Goal: Task Accomplishment & Management: Complete application form

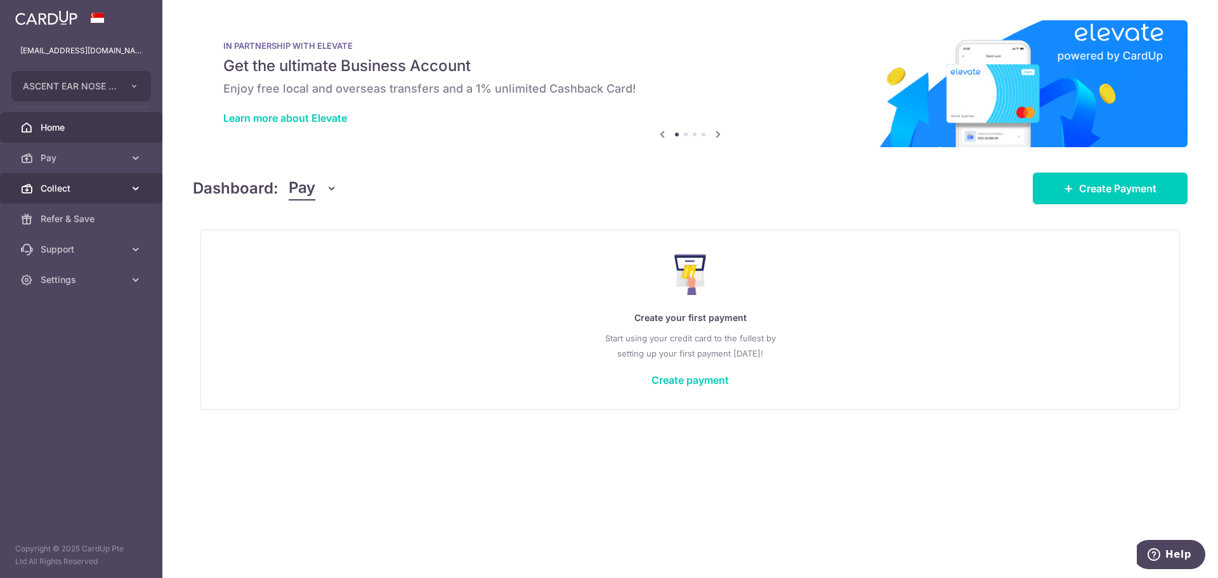
click at [71, 186] on span "Collect" at bounding box center [83, 188] width 84 height 13
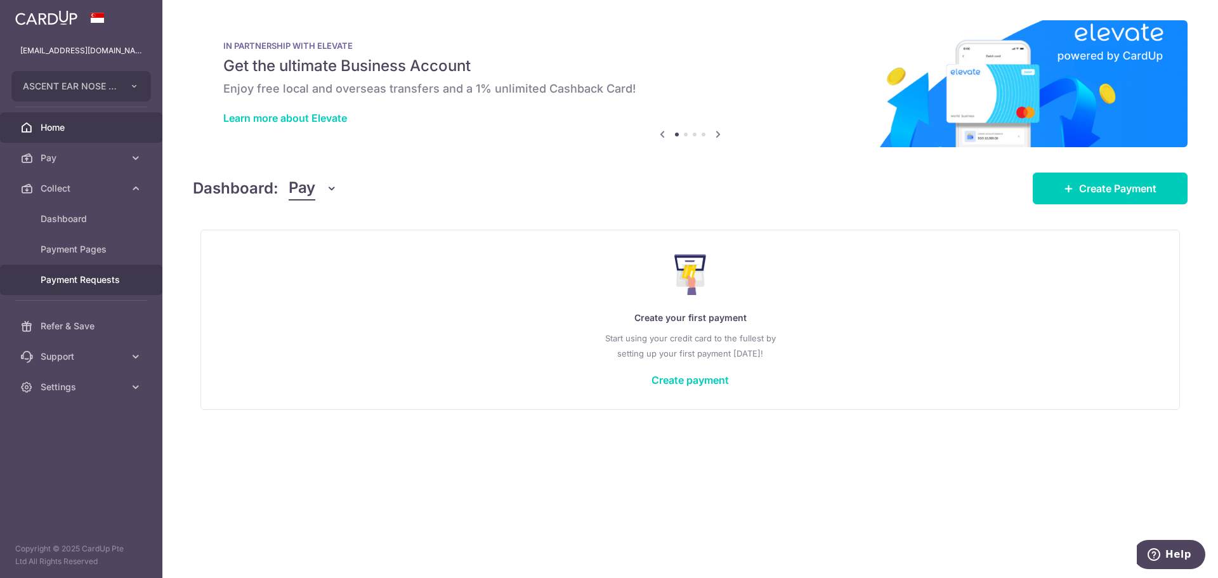
click at [96, 283] on span "Payment Requests" at bounding box center [83, 279] width 84 height 13
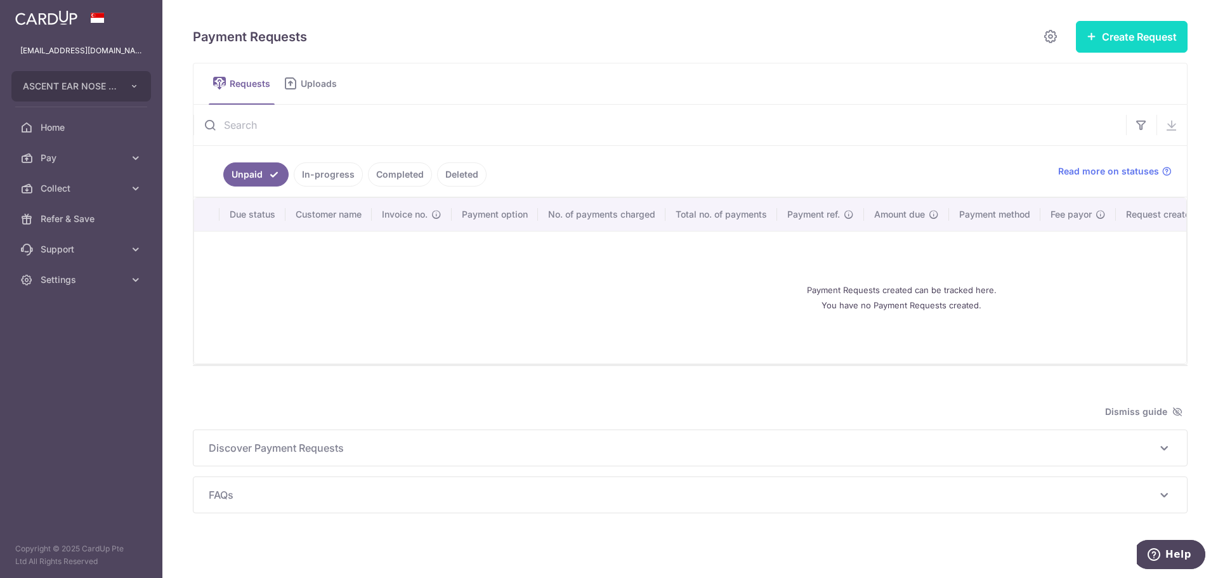
click at [1091, 44] on button "Create Request" at bounding box center [1132, 37] width 112 height 32
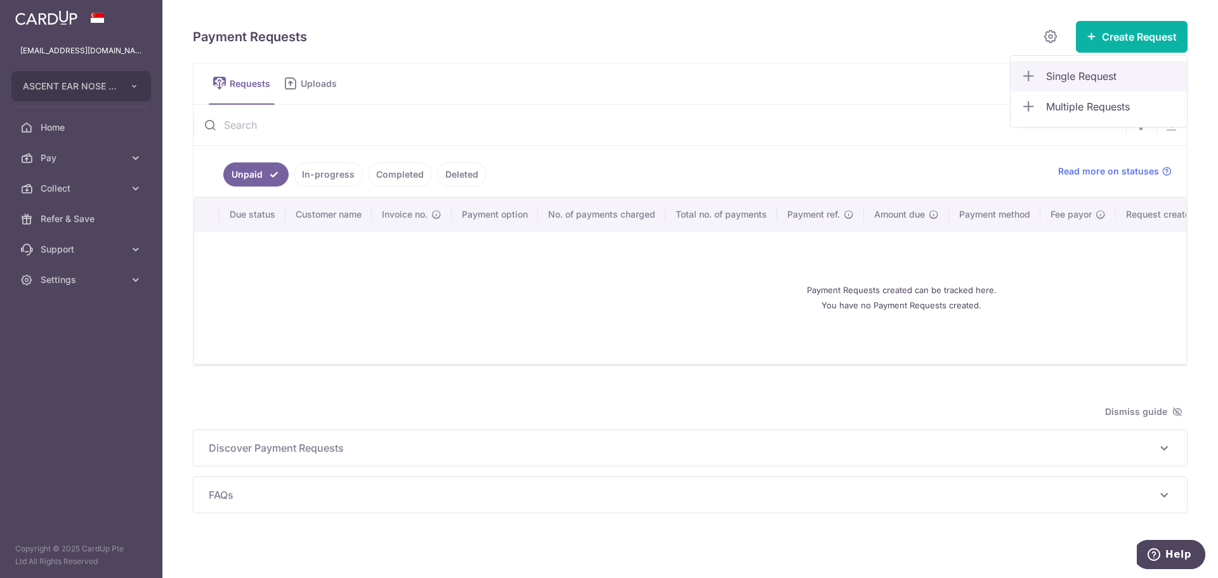
click at [1062, 70] on span "Single Request" at bounding box center [1111, 75] width 131 height 15
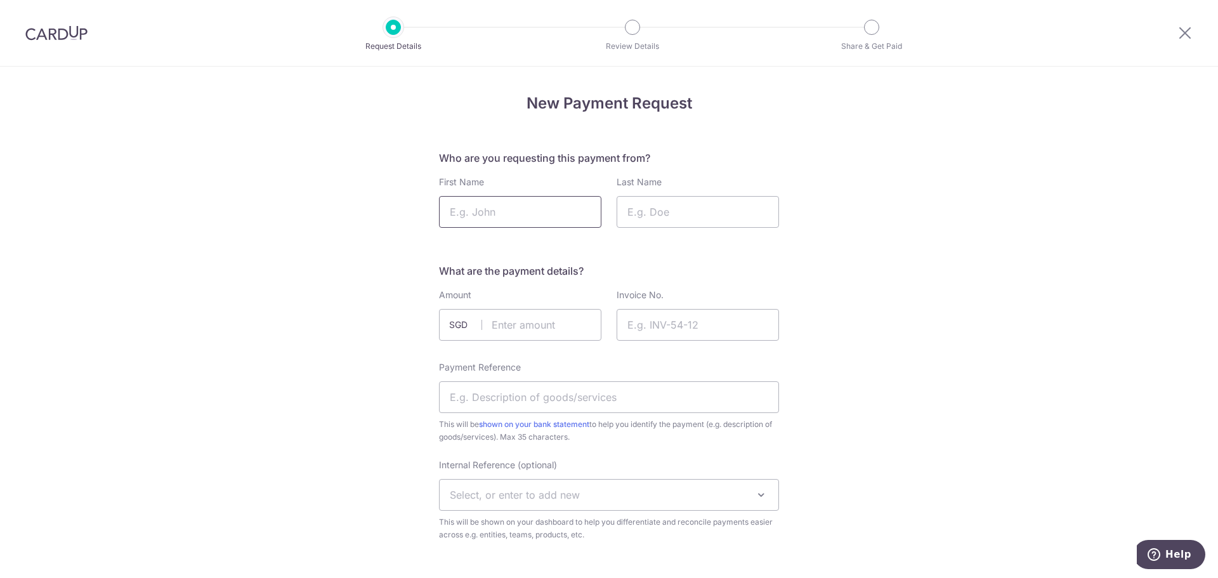
click at [493, 216] on input "First Name" at bounding box center [520, 212] width 162 height 32
click at [557, 318] on input "text" at bounding box center [520, 325] width 162 height 32
type input "1.00"
click at [663, 326] on input "Invoice No." at bounding box center [697, 325] width 162 height 32
paste input "Tasha clicked coming cos I am checking OPR hp."
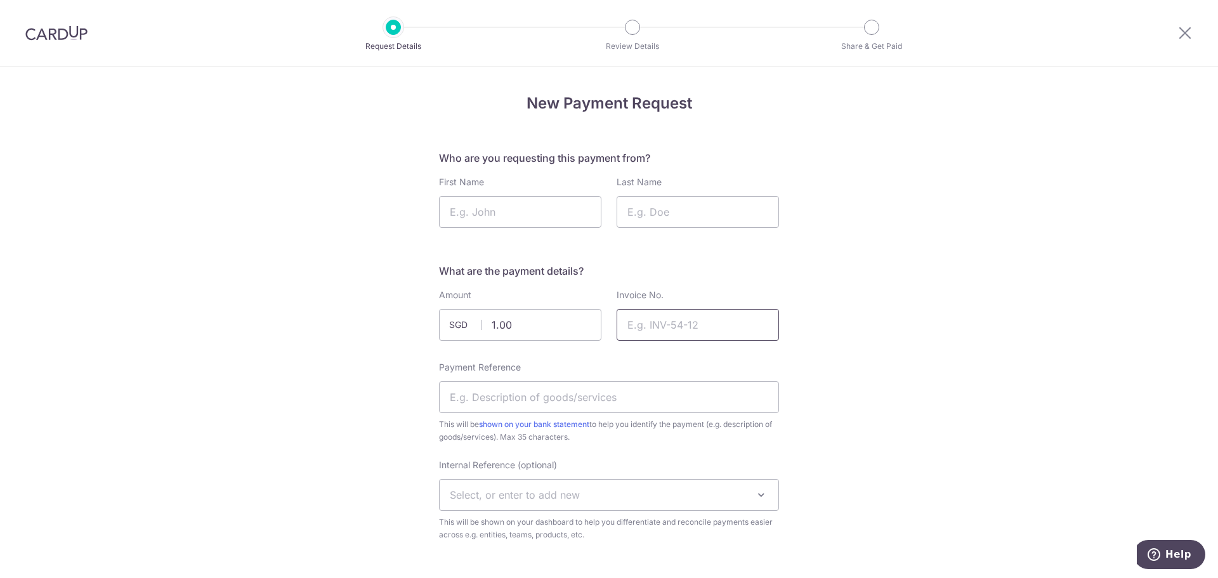
type input "Tasha clicked coming cos I am checking OPR hp."
type input "192000"
click at [481, 411] on input "Payment Reference" at bounding box center [609, 397] width 340 height 32
type input "COPAYMENT"
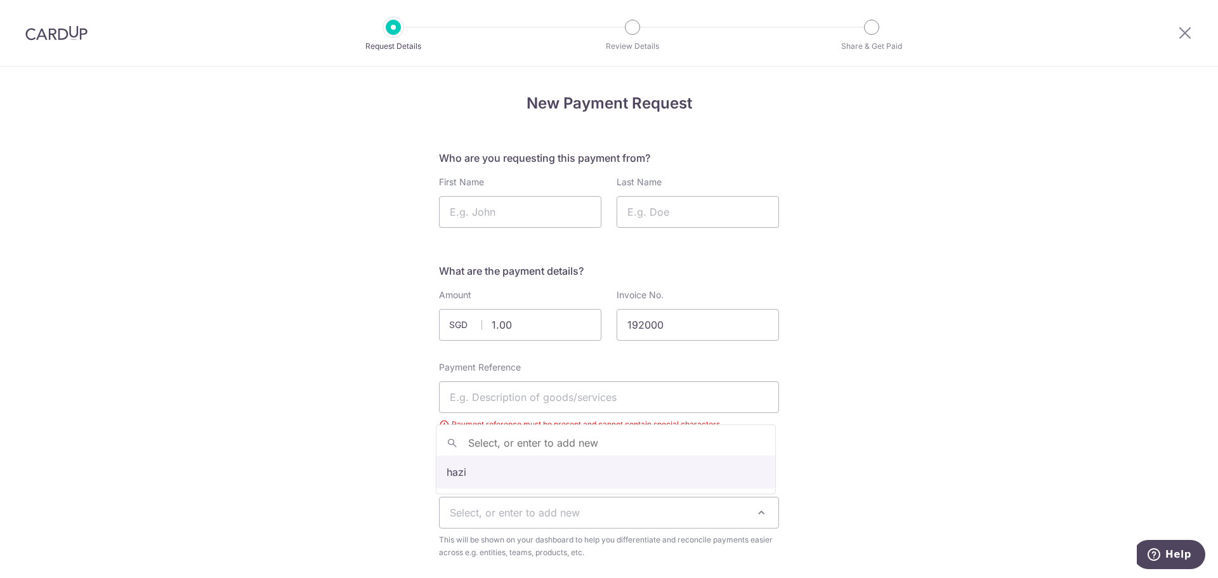
click at [504, 512] on span "Select, or enter to add new" at bounding box center [515, 512] width 130 height 13
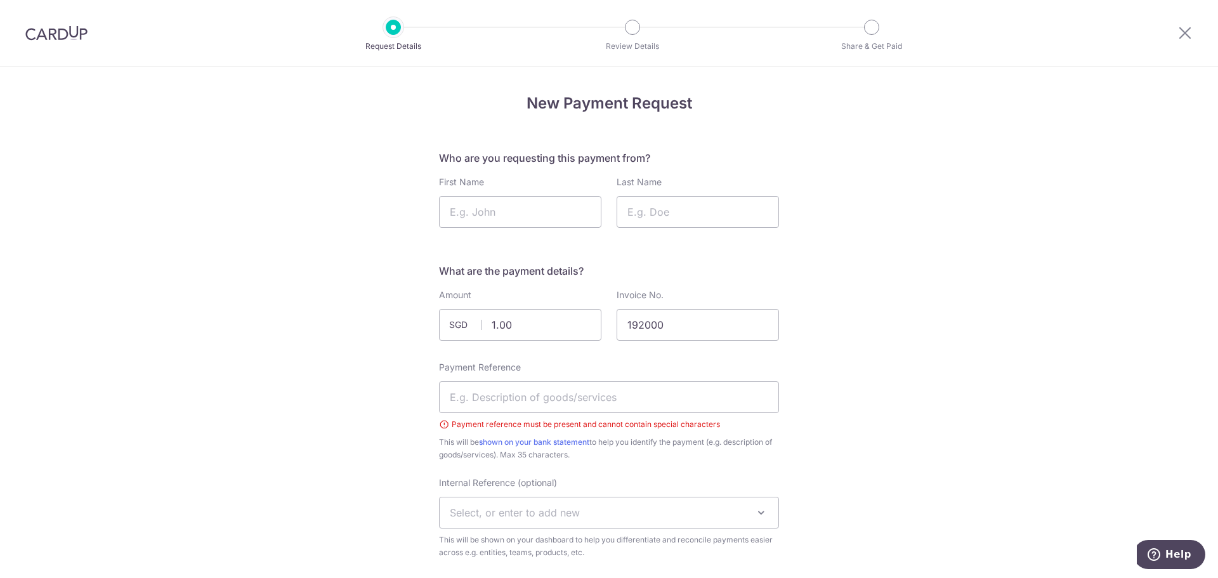
click at [534, 519] on span "Select, or enter to add new" at bounding box center [609, 512] width 339 height 30
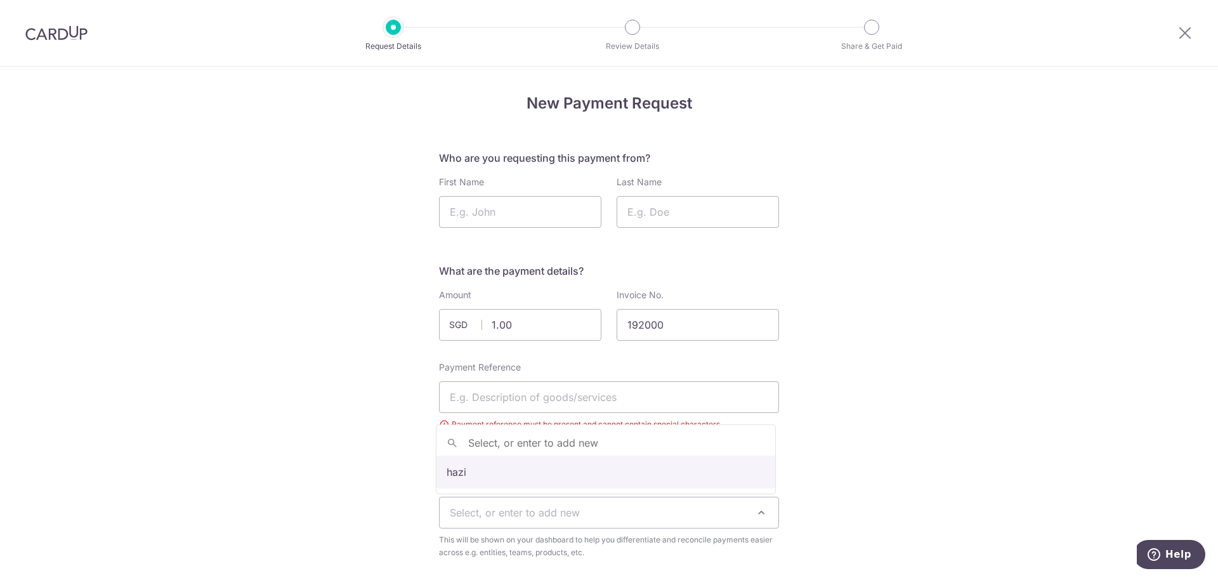
click at [516, 508] on span "Select, or enter to add new" at bounding box center [515, 512] width 130 height 13
type input "TASHA"
select select "TASHA"
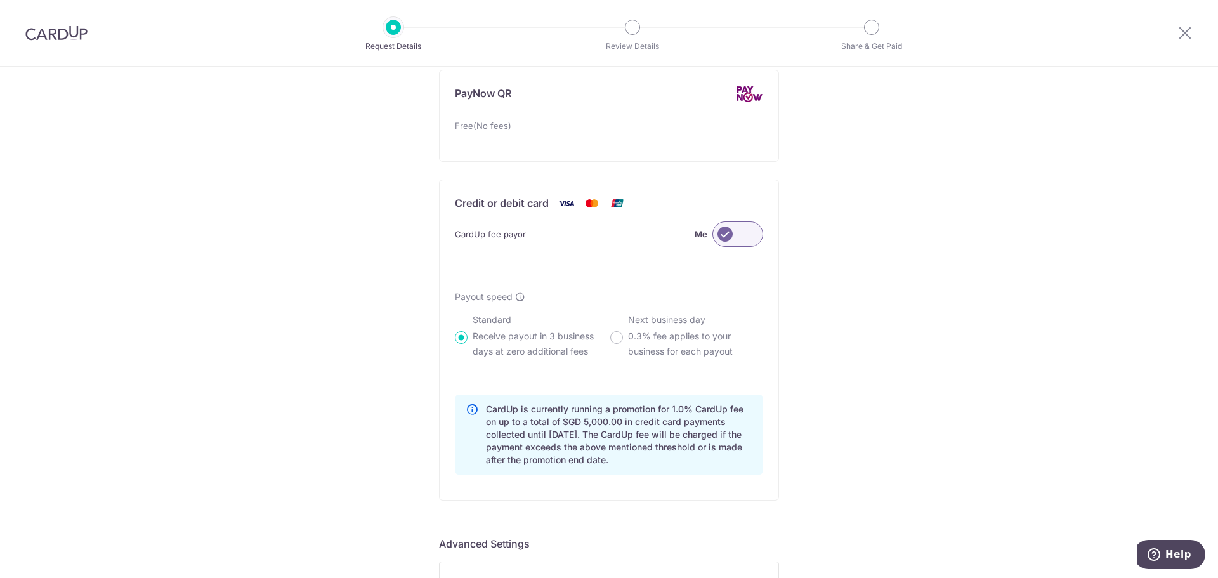
scroll to position [996, 0]
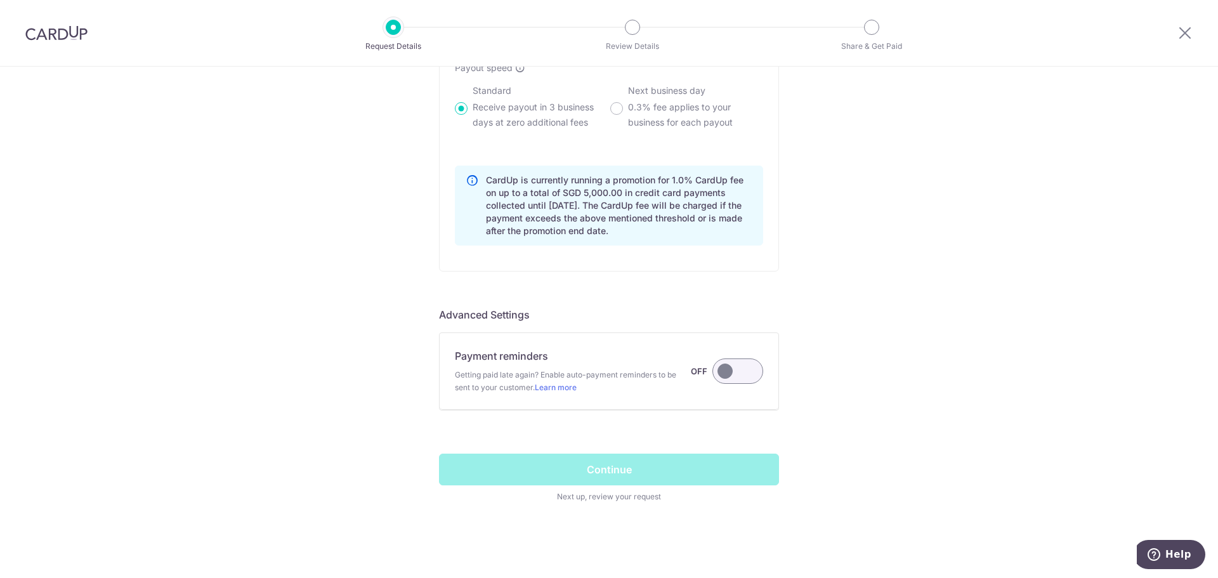
click at [748, 368] on label at bounding box center [737, 370] width 51 height 25
click at [0, 0] on input "Payment reminders Getting paid late again? Enable auto-payment reminders to be …" at bounding box center [0, 0] width 0 height 0
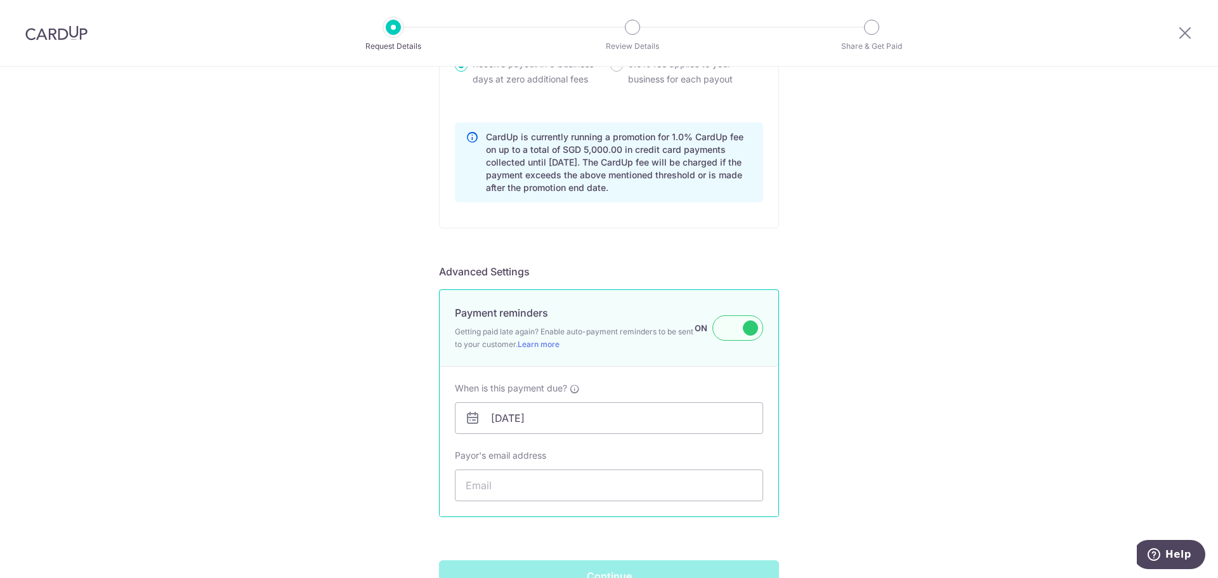
scroll to position [1059, 0]
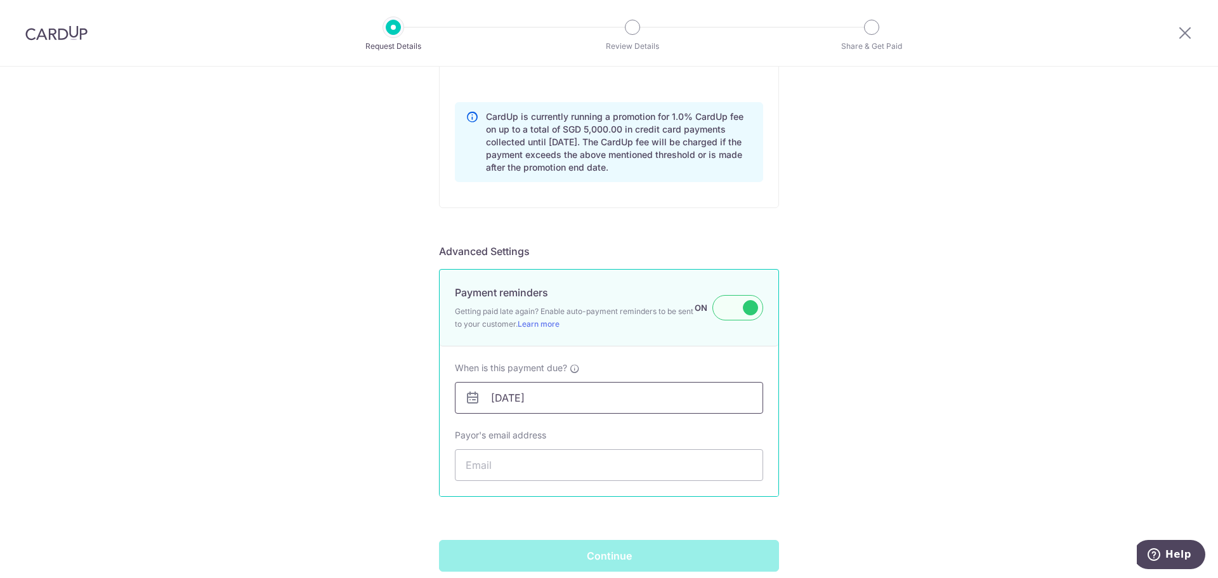
click at [496, 397] on input "15/10/2025" at bounding box center [609, 398] width 308 height 32
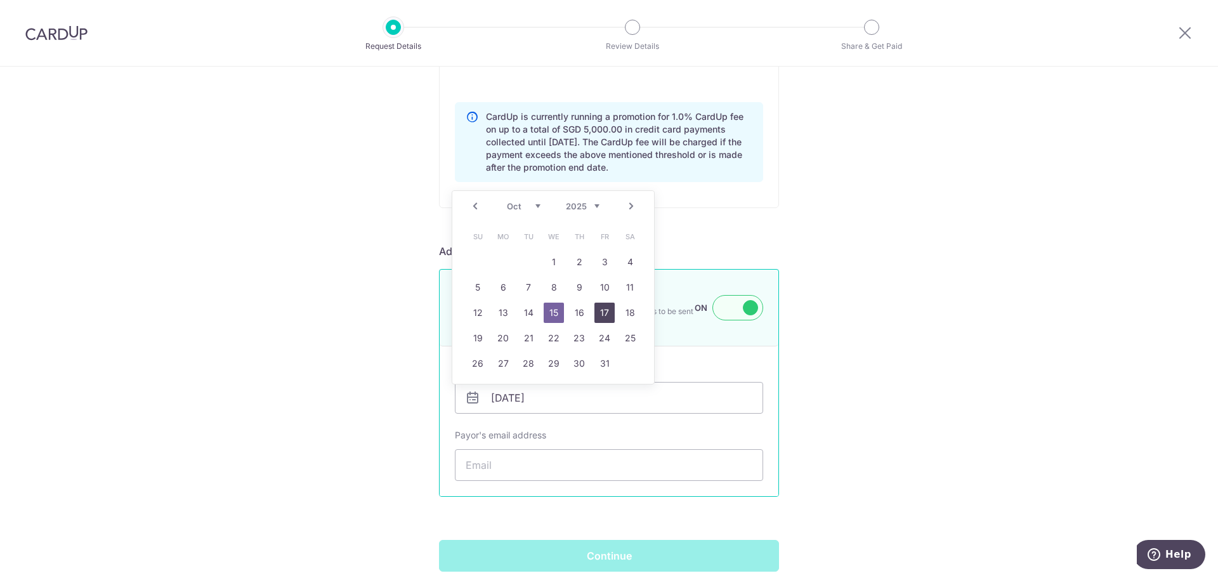
click at [604, 313] on link "17" at bounding box center [604, 313] width 20 height 20
type input "17/10/2025"
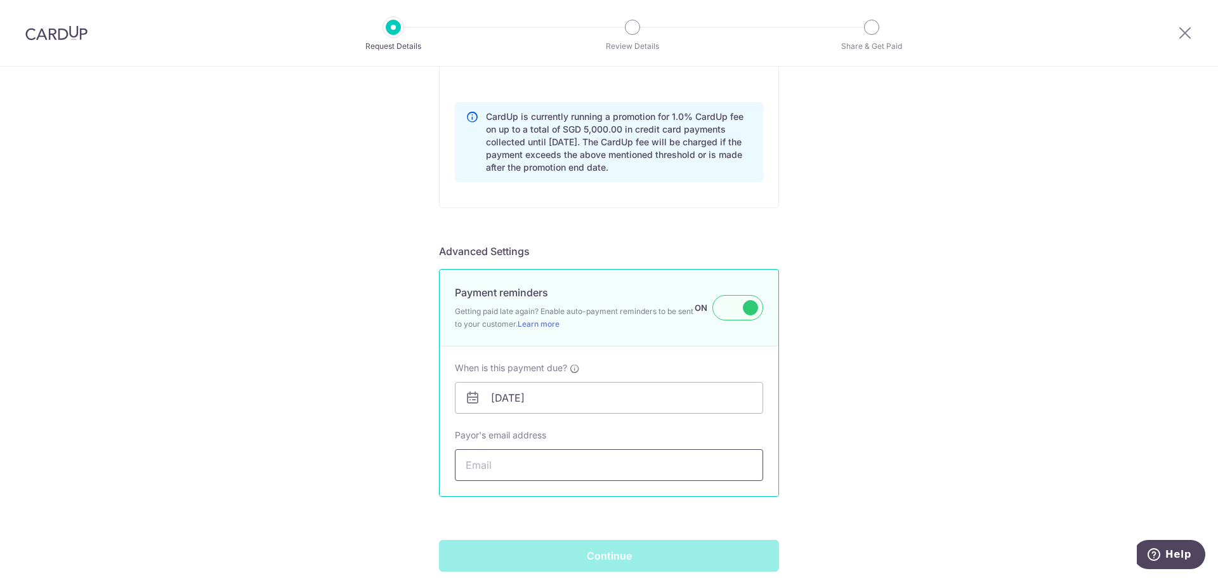
click at [531, 467] on input "Payor's email address" at bounding box center [609, 465] width 308 height 32
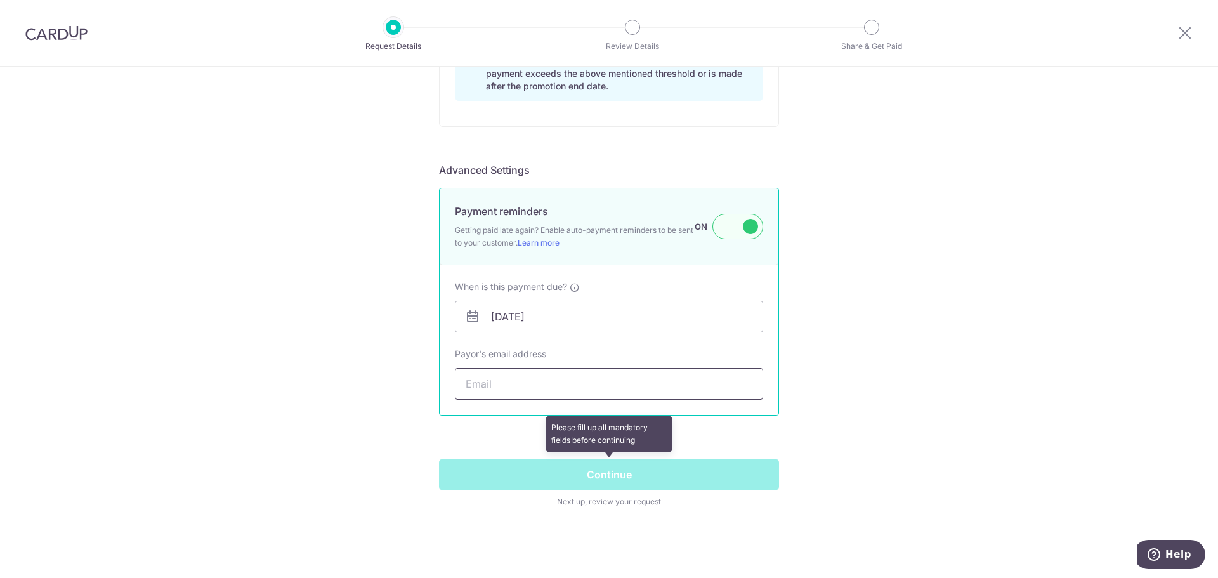
scroll to position [1145, 0]
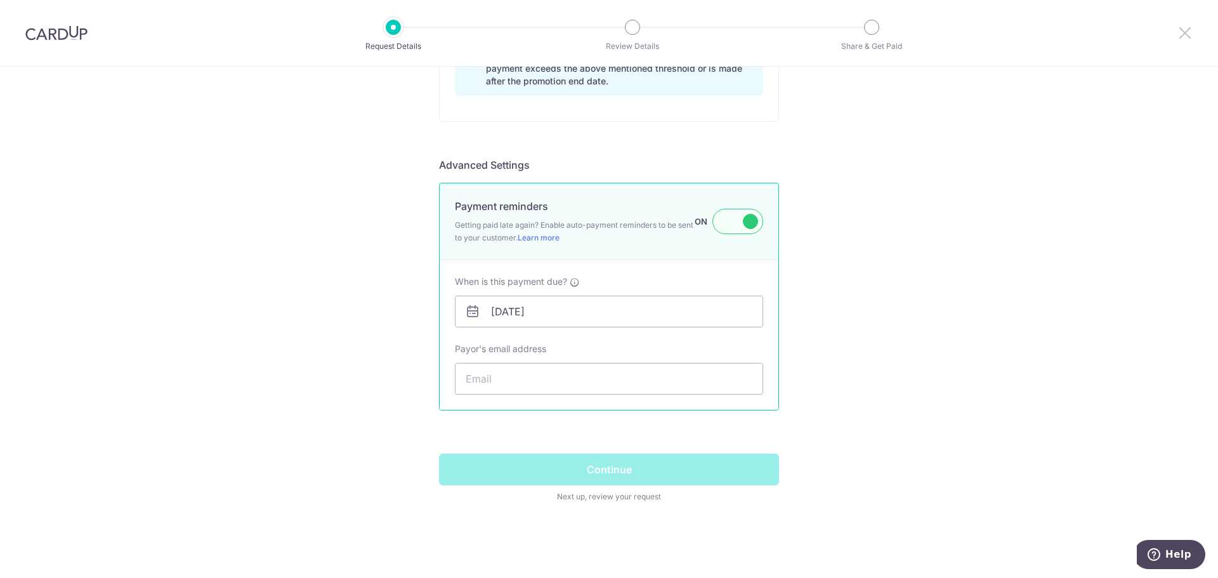
click at [1188, 28] on icon at bounding box center [1184, 33] width 15 height 16
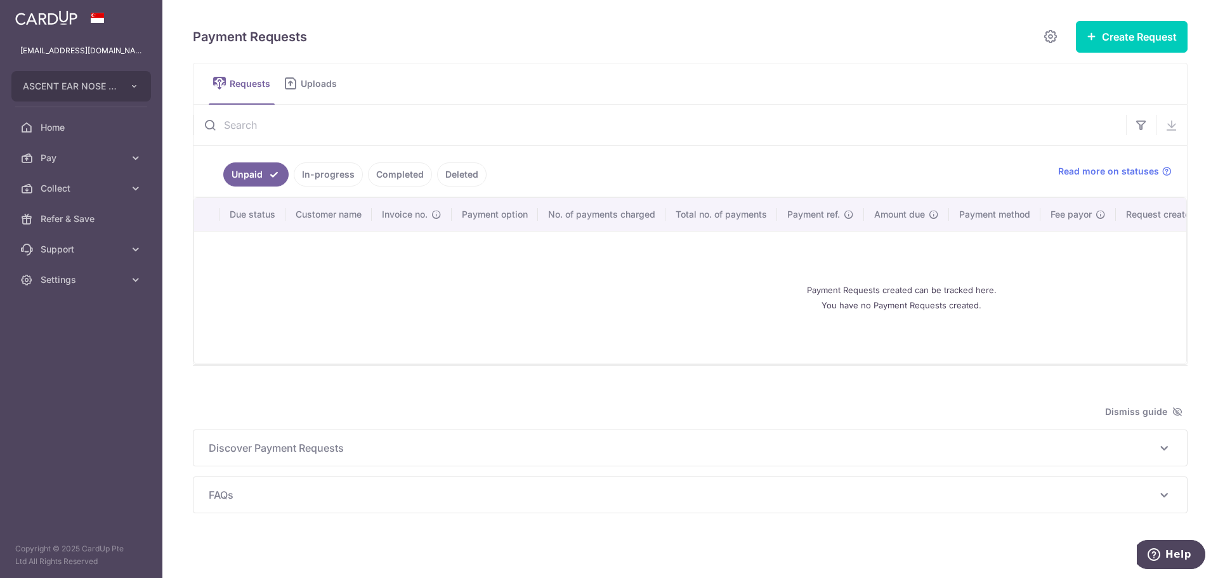
click at [342, 167] on link "In-progress" at bounding box center [328, 174] width 69 height 24
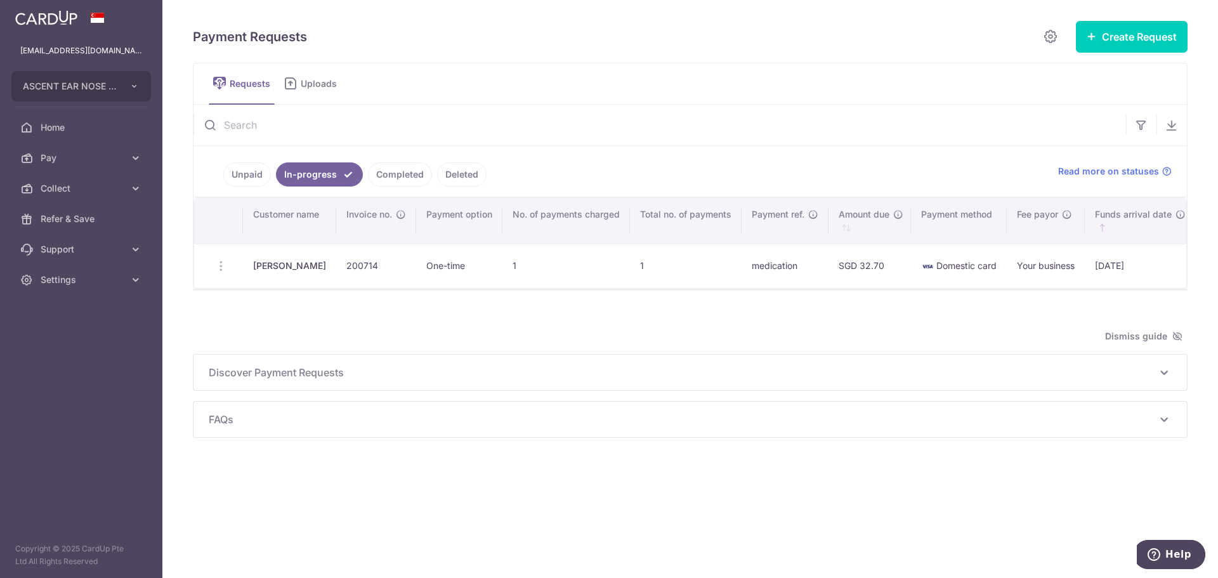
click at [394, 169] on link "Completed" at bounding box center [400, 174] width 64 height 24
